Goal: Find specific page/section: Find specific page/section

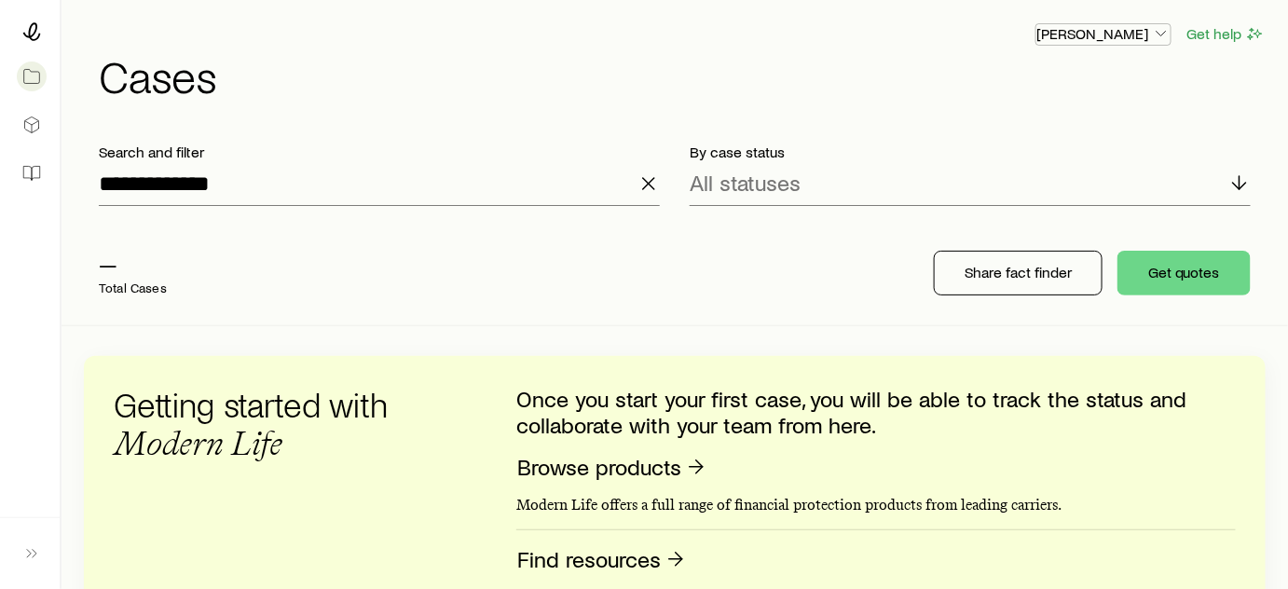
click at [1089, 44] on button "[PERSON_NAME]" at bounding box center [1104, 34] width 136 height 22
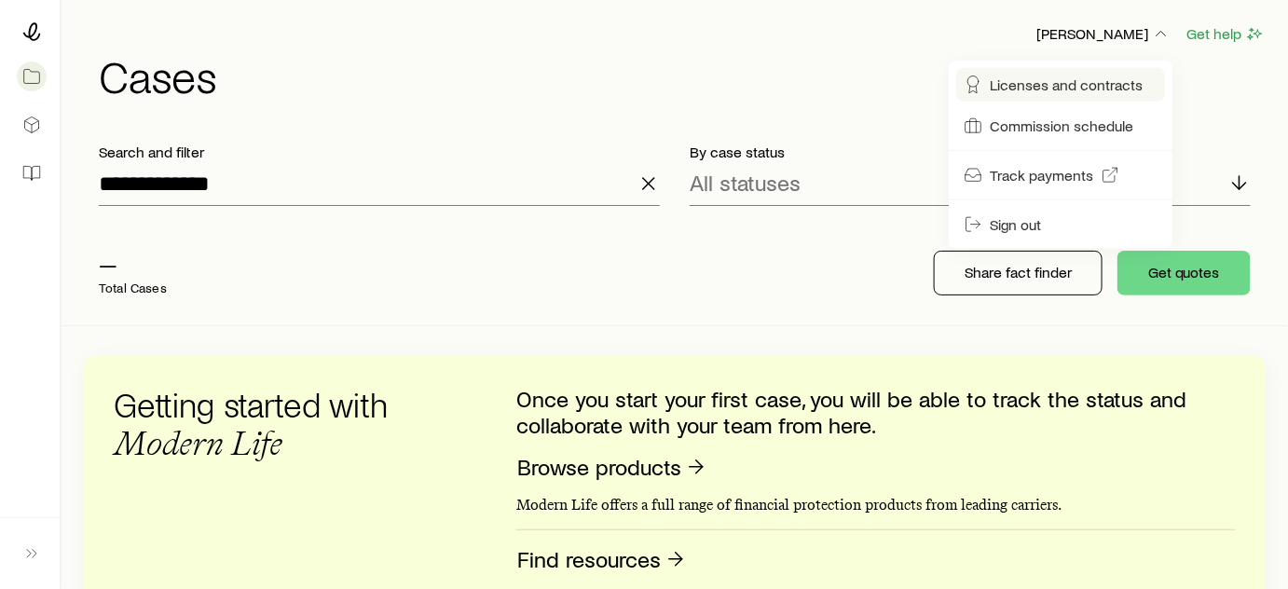
click at [1031, 91] on span "Licenses and contracts" at bounding box center [1066, 85] width 153 height 19
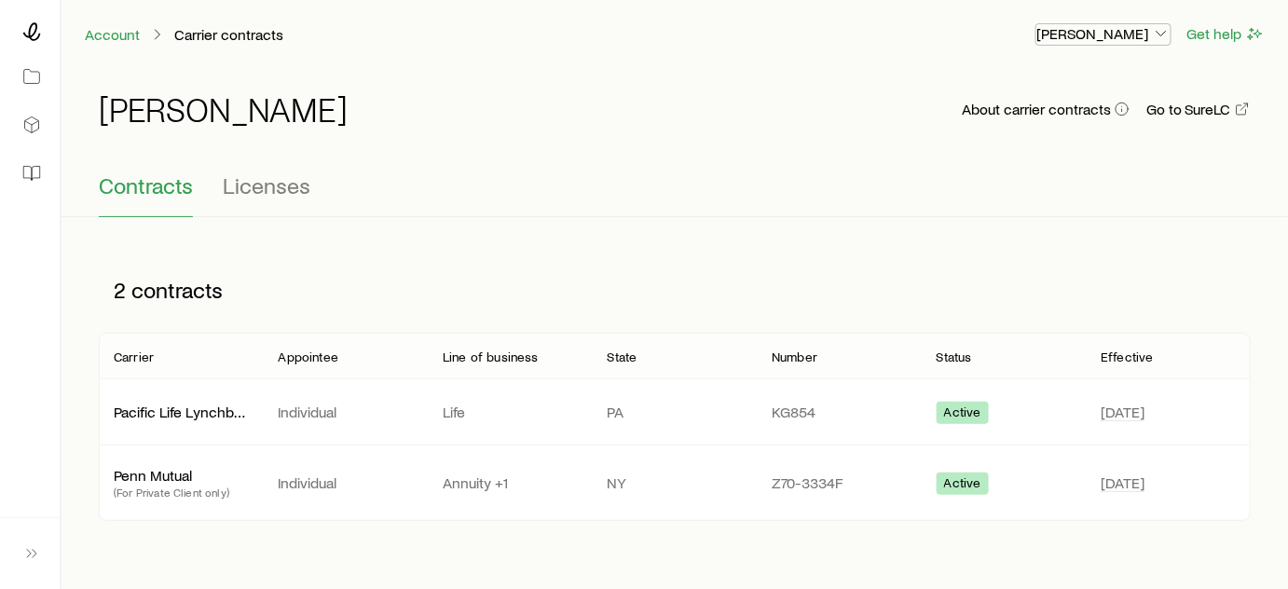
click at [1068, 32] on p "[PERSON_NAME]" at bounding box center [1104, 33] width 134 height 19
click at [896, 87] on div "[PERSON_NAME] About carrier contracts Go to SureLC" at bounding box center [675, 120] width 1152 height 104
click at [30, 43] on div at bounding box center [30, 32] width 30 height 34
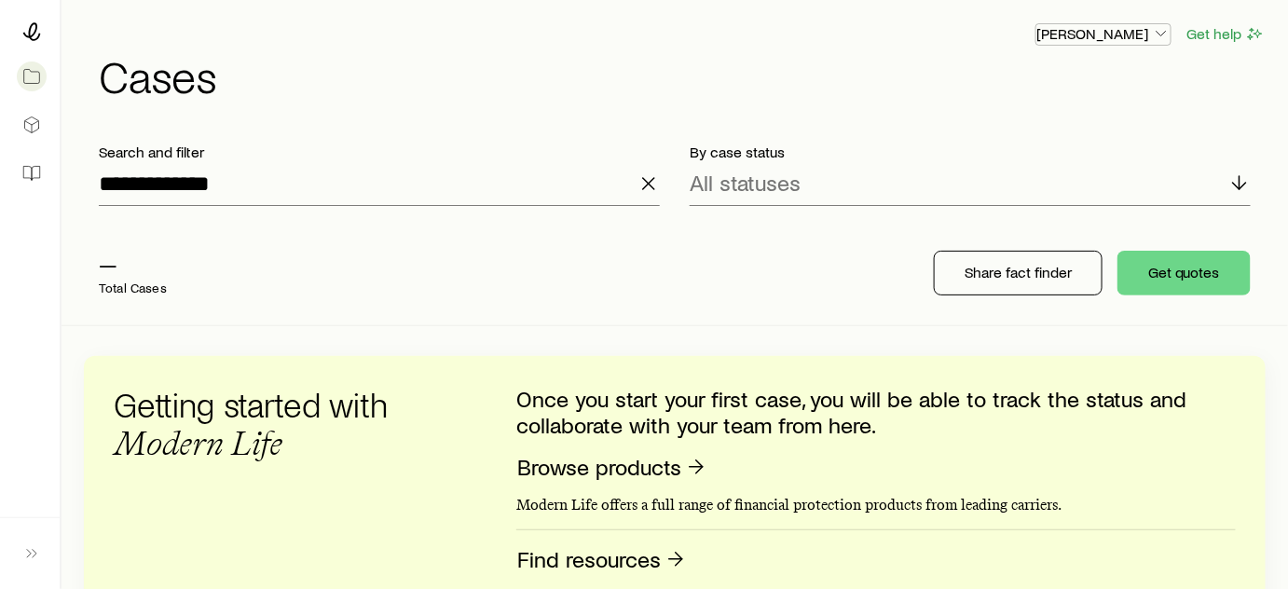
click at [1135, 36] on p "[PERSON_NAME]" at bounding box center [1104, 33] width 134 height 19
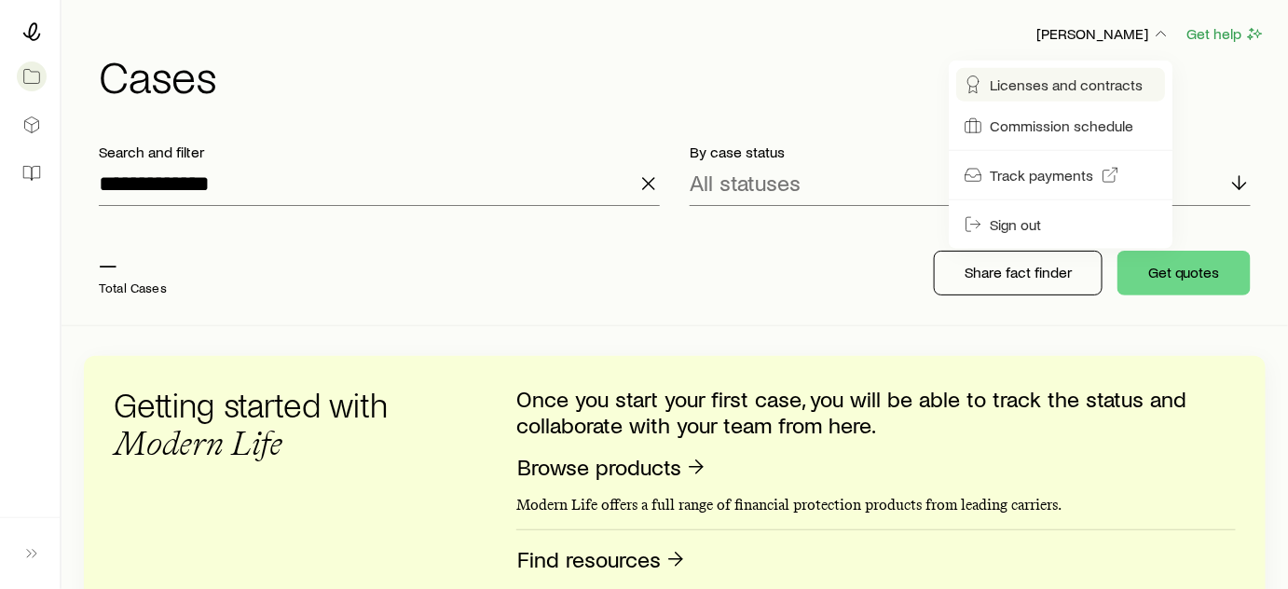
click at [1028, 92] on span "Licenses and contracts" at bounding box center [1066, 85] width 153 height 19
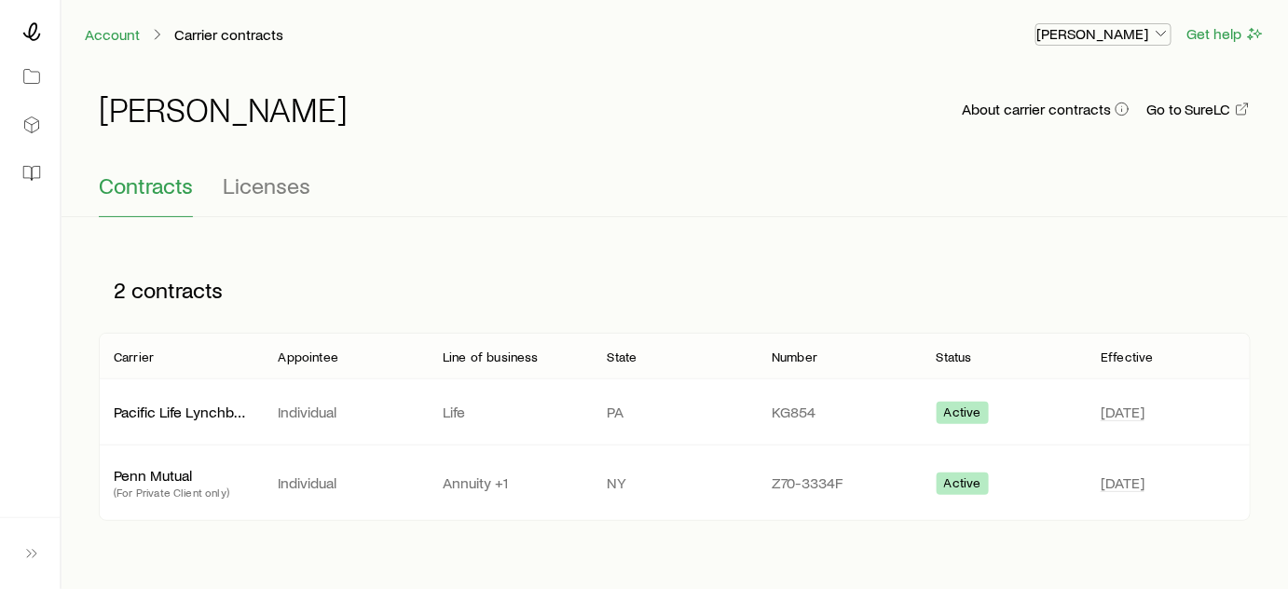
click at [1106, 38] on p "[PERSON_NAME]" at bounding box center [1104, 33] width 134 height 19
click at [855, 96] on div "[PERSON_NAME] About carrier contracts Go to SureLC" at bounding box center [675, 120] width 1152 height 60
click at [1092, 19] on div "Account Carrier contracts [PERSON_NAME] Get help" at bounding box center [675, 34] width 1227 height 68
click at [1091, 34] on p "[PERSON_NAME]" at bounding box center [1104, 33] width 134 height 19
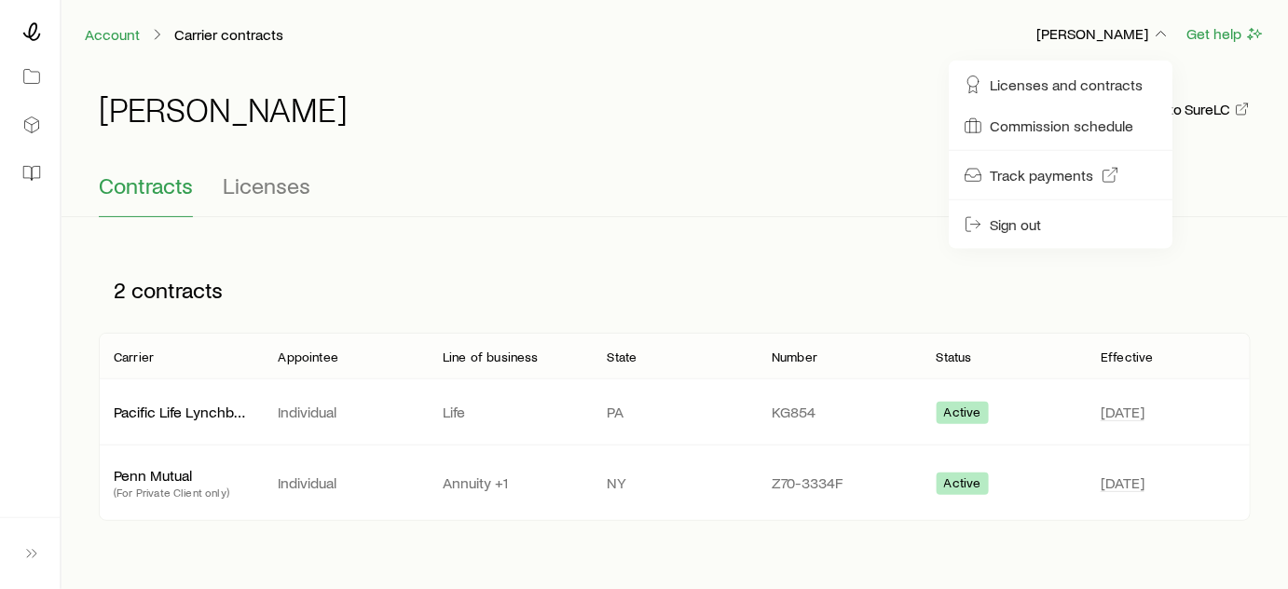
click at [874, 74] on div "[PERSON_NAME] About carrier contracts Go to SureLC" at bounding box center [675, 120] width 1152 height 104
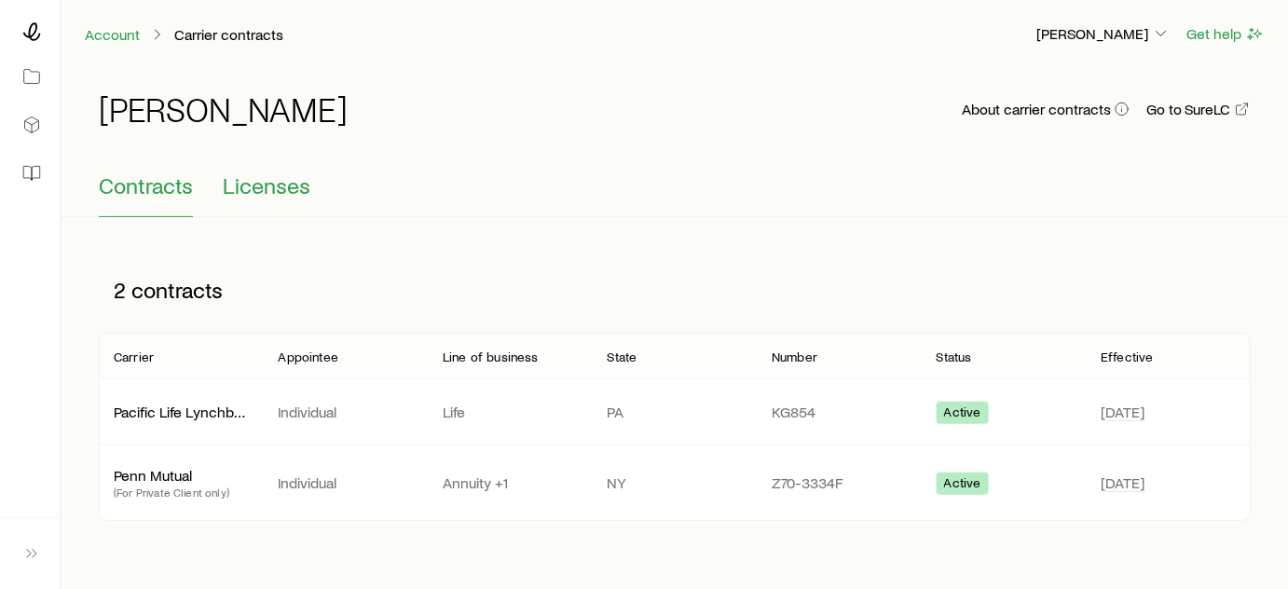
click at [266, 175] on span "Licenses" at bounding box center [267, 185] width 88 height 26
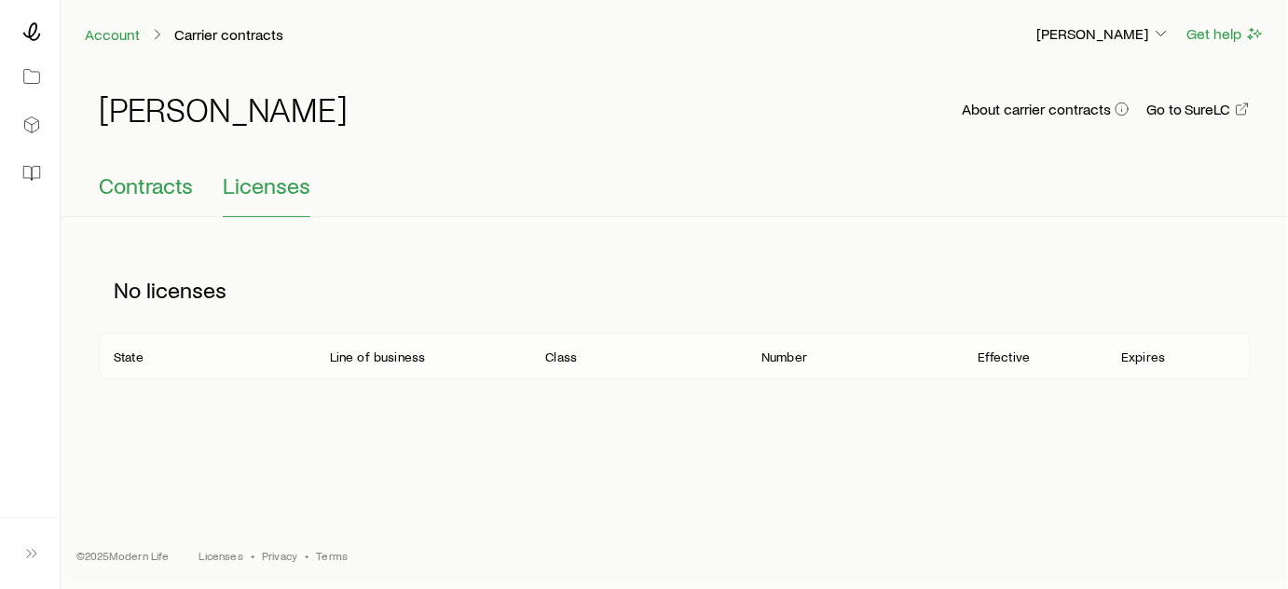
click at [130, 200] on button "Contracts" at bounding box center [146, 194] width 94 height 45
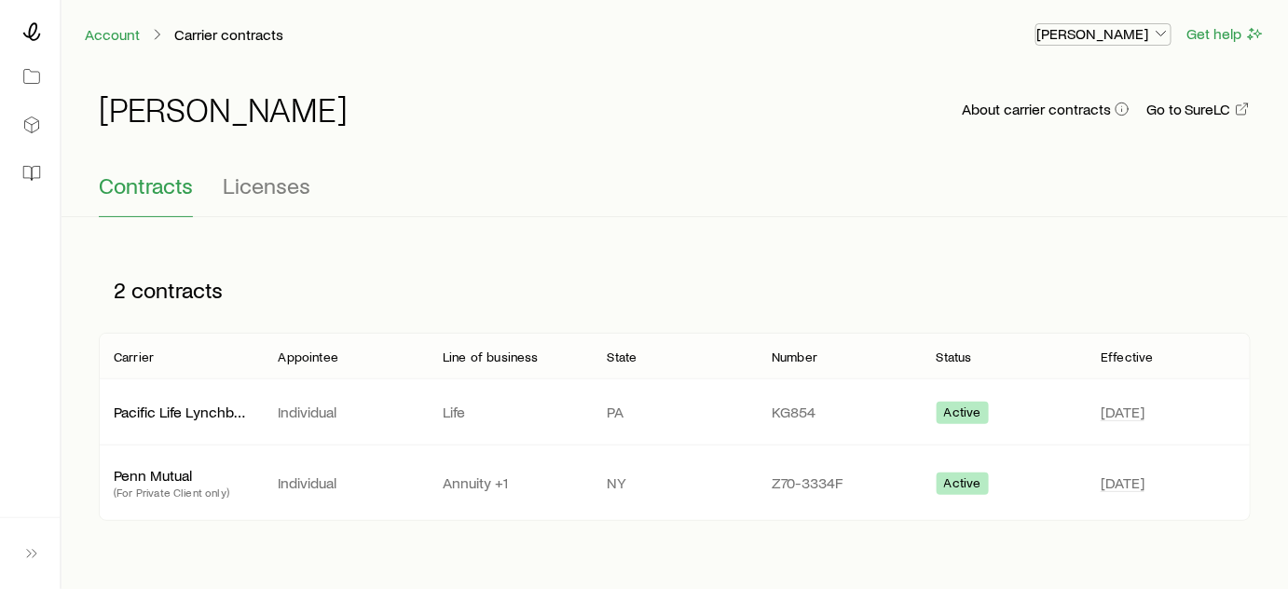
click at [1099, 38] on p "[PERSON_NAME]" at bounding box center [1104, 33] width 134 height 19
